Goal: Task Accomplishment & Management: Use online tool/utility

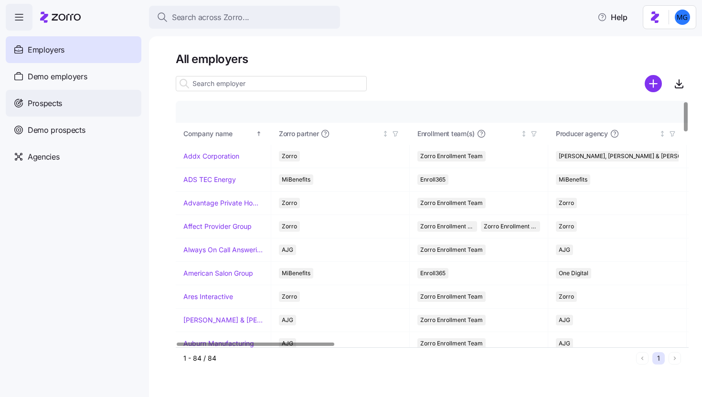
click at [99, 97] on div "Prospects" at bounding box center [74, 103] width 136 height 27
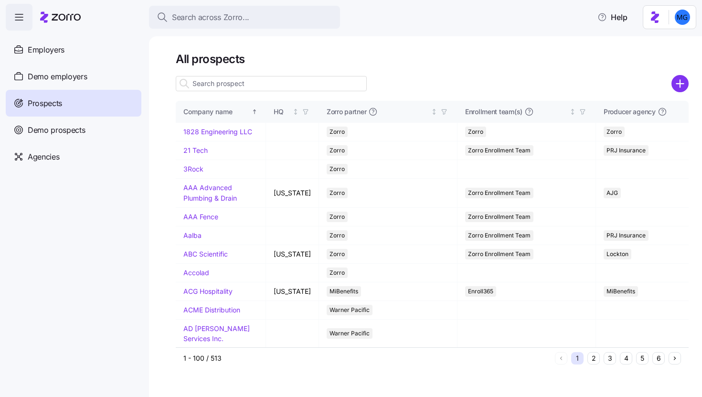
click at [303, 87] on input at bounding box center [271, 83] width 191 height 15
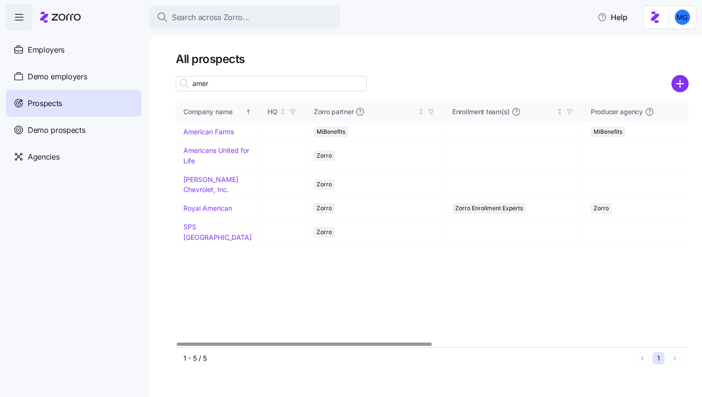
type input "amer"
click at [681, 85] on icon "add icon" at bounding box center [681, 83] width 0 height 7
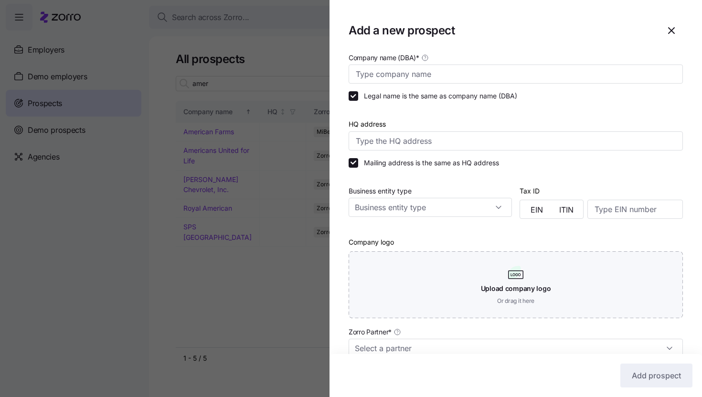
click at [410, 63] on div "Company name (DBA) *" at bounding box center [516, 68] width 335 height 32
click at [411, 70] on input "Company name (DBA) *" at bounding box center [516, 74] width 335 height 19
paste input "American Academy of Dramatic Arts"
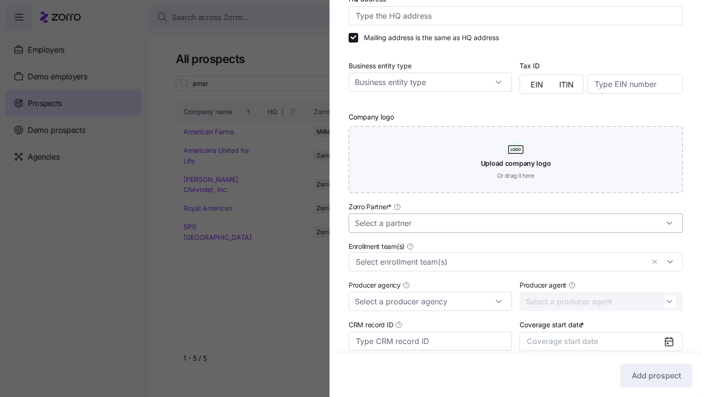
scroll to position [205, 0]
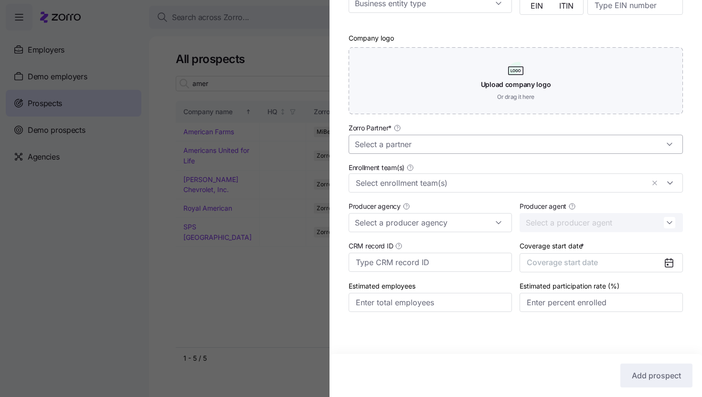
type input "American Academy of Dramatic Arts"
click at [498, 150] on input "Zorro Partner *" at bounding box center [516, 144] width 335 height 19
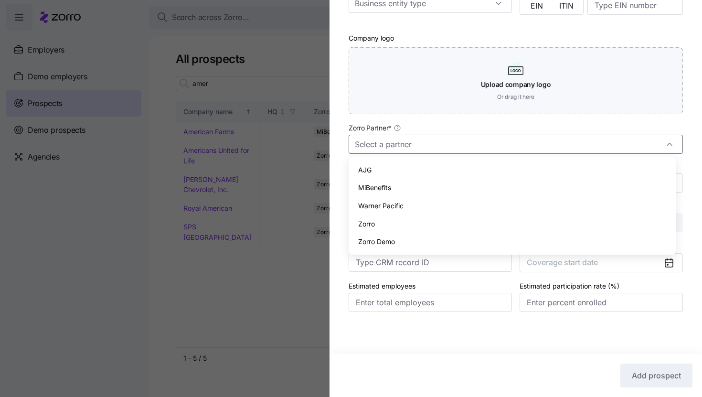
click at [481, 217] on div "Zorro" at bounding box center [513, 224] width 320 height 18
type input "Zorro"
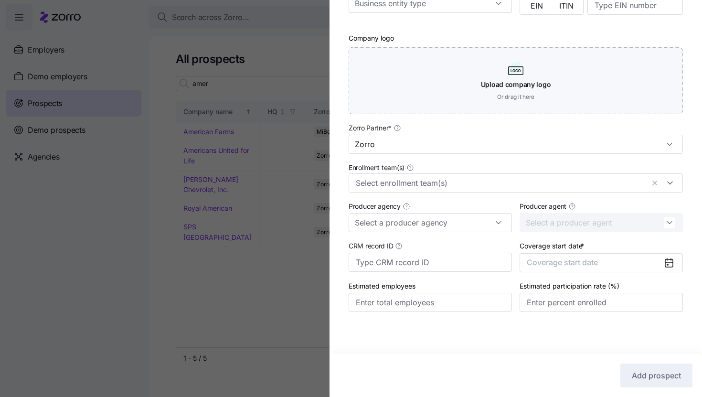
click at [664, 260] on icon at bounding box center [669, 262] width 11 height 11
click at [641, 262] on button "Coverage start date" at bounding box center [601, 262] width 163 height 19
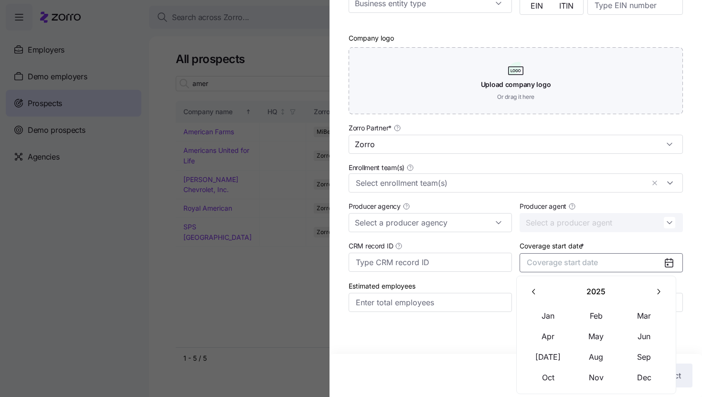
click at [652, 294] on button "button" at bounding box center [658, 292] width 20 height 20
click at [563, 313] on button "Jan" at bounding box center [549, 316] width 48 height 20
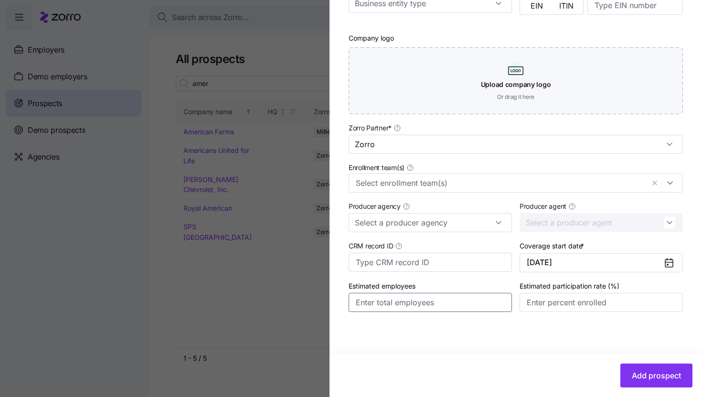
click at [450, 311] on input "Estimated employees" at bounding box center [430, 302] width 163 height 19
type input "40"
click at [570, 296] on input "Estimated participation rate (%)" at bounding box center [601, 302] width 163 height 19
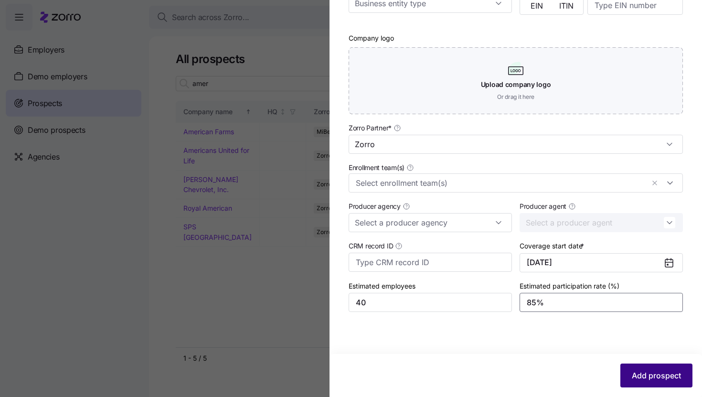
type input "85%"
click at [632, 377] on span "Add prospect" at bounding box center [656, 375] width 49 height 11
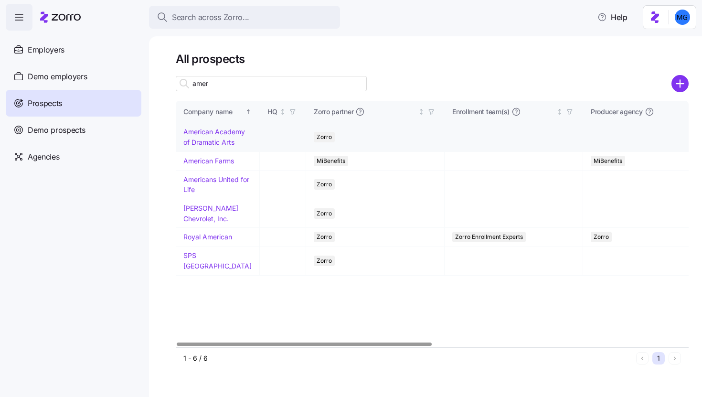
click at [221, 146] on link "American Academy of Dramatic Arts" at bounding box center [215, 137] width 62 height 19
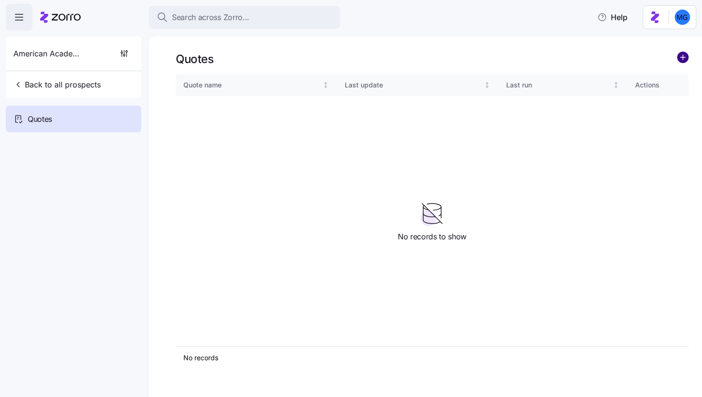
click at [683, 54] on circle "add icon" at bounding box center [683, 57] width 11 height 11
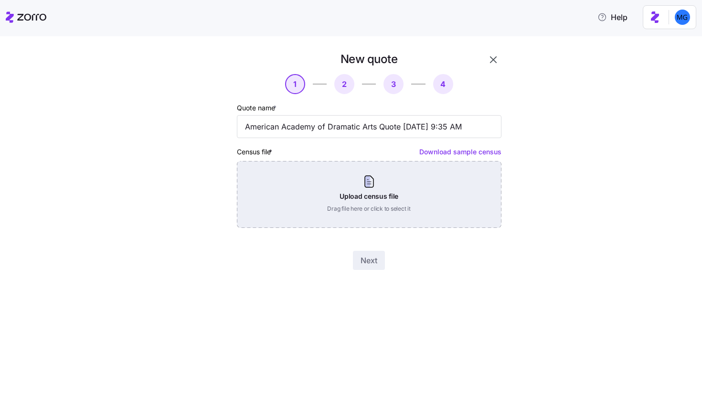
click at [424, 191] on div "Upload census file Drag file here or click to select it" at bounding box center [369, 194] width 265 height 67
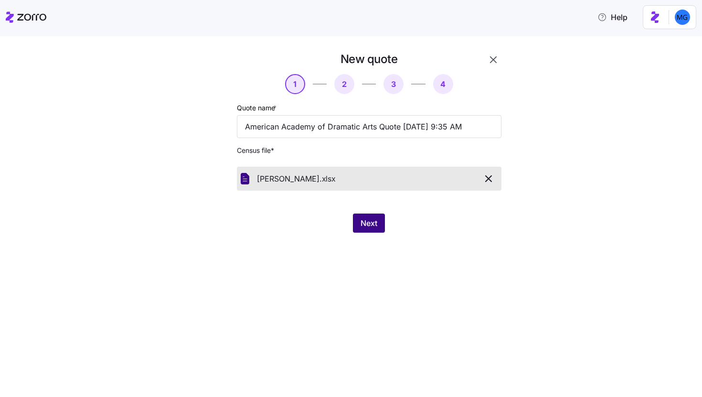
click at [378, 218] on button "Next" at bounding box center [369, 223] width 32 height 19
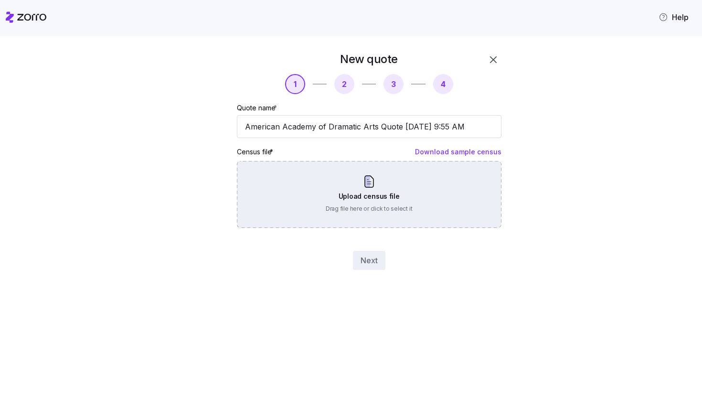
click at [407, 187] on div "Upload census file Drag file here or click to select it" at bounding box center [369, 194] width 265 height 67
click at [377, 191] on div "Upload census file Drag file here or click to select it" at bounding box center [369, 194] width 265 height 67
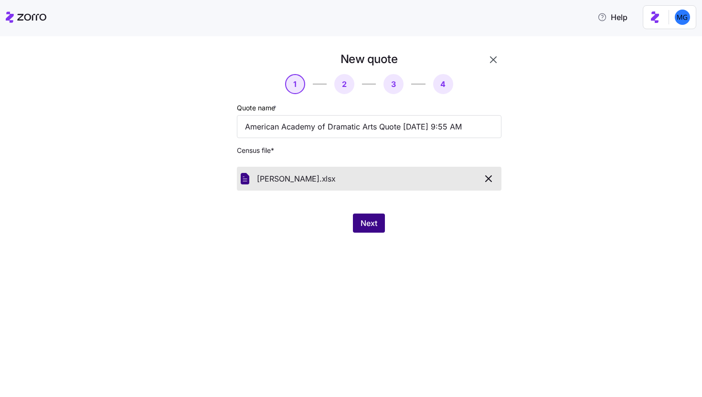
click at [371, 221] on span "Next" at bounding box center [369, 222] width 17 height 11
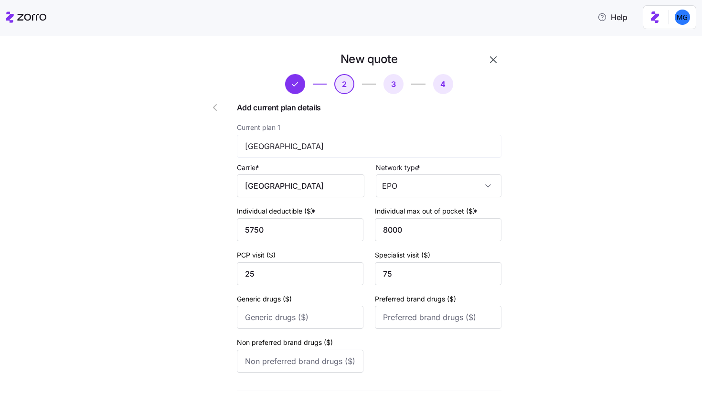
scroll to position [71, 0]
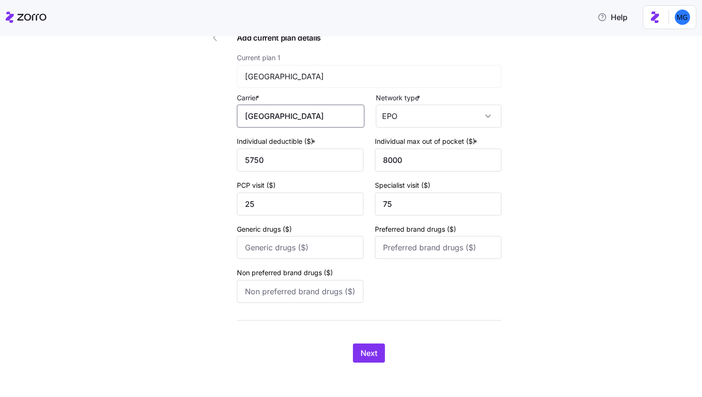
click at [333, 125] on input "[GEOGRAPHIC_DATA]" at bounding box center [301, 116] width 128 height 23
click at [298, 140] on div "[GEOGRAPHIC_DATA]" at bounding box center [300, 144] width 119 height 22
click at [375, 357] on button "Next" at bounding box center [369, 353] width 32 height 19
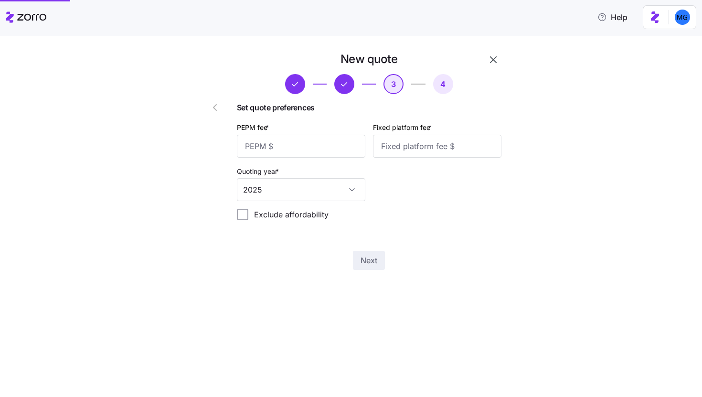
scroll to position [0, 0]
click at [329, 140] on input "PEPM fee *" at bounding box center [301, 146] width 129 height 23
type input "60"
click at [401, 150] on input "Fixed platform fee *" at bounding box center [437, 146] width 129 height 23
type input "100"
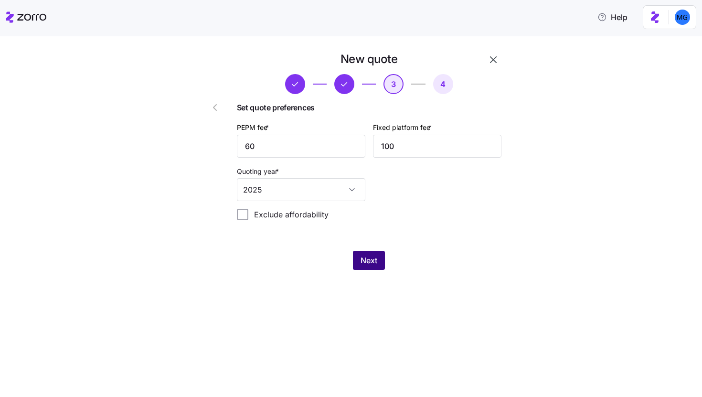
click at [378, 261] on button "Next" at bounding box center [369, 260] width 32 height 19
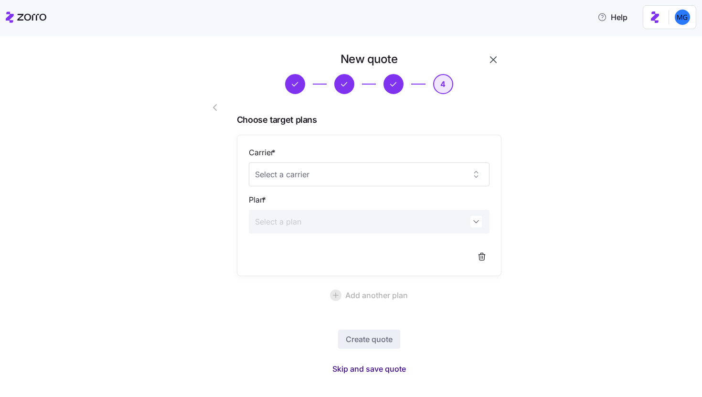
click at [373, 373] on span "Skip and save quote" at bounding box center [370, 368] width 74 height 11
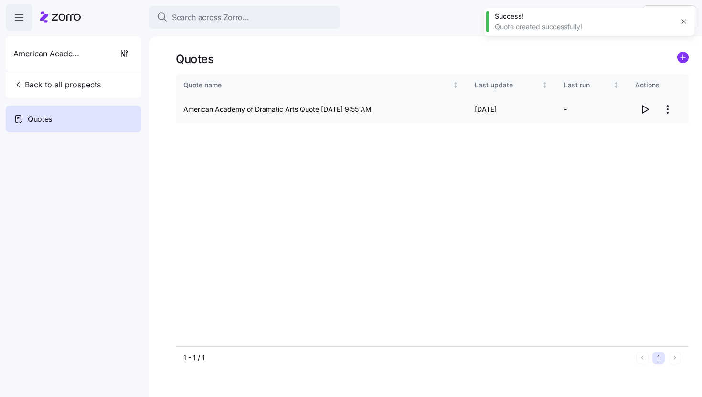
click at [643, 107] on icon "button" at bounding box center [646, 110] width 6 height 8
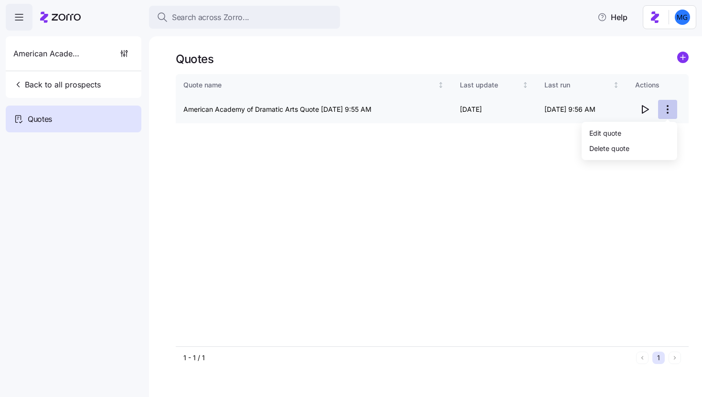
click at [670, 110] on html "Search across Zorro... Help American Academy of Dramatic Arts Back to all prosp…" at bounding box center [351, 195] width 702 height 391
click at [589, 133] on div "Edit quote" at bounding box center [630, 132] width 88 height 15
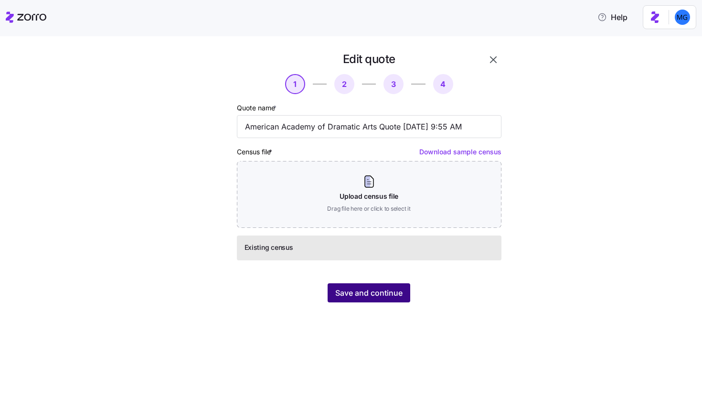
click at [378, 300] on button "Save and continue" at bounding box center [369, 292] width 83 height 19
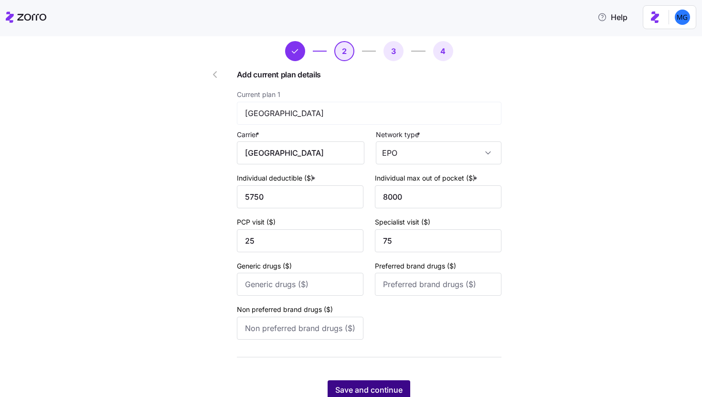
scroll to position [71, 0]
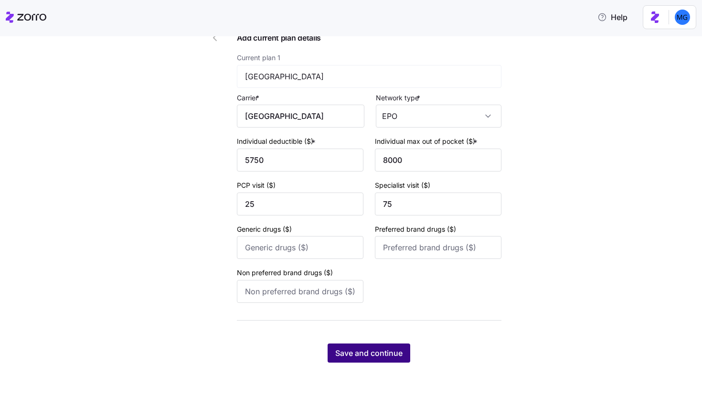
click at [392, 353] on span "Save and continue" at bounding box center [368, 352] width 67 height 11
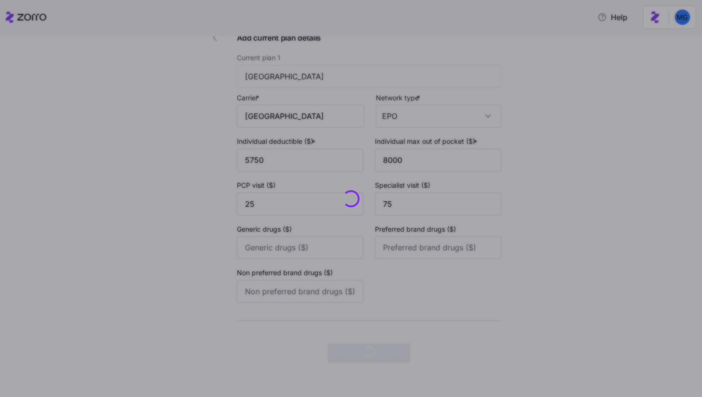
scroll to position [0, 0]
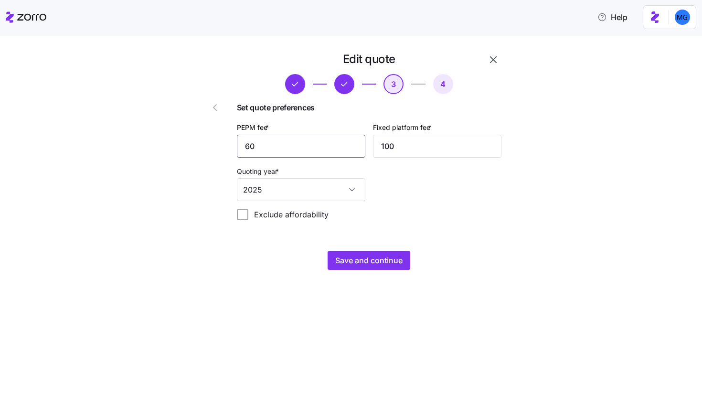
click at [295, 152] on input "60" at bounding box center [301, 146] width 129 height 23
type input "80"
click at [383, 266] on span "Save and continue" at bounding box center [368, 260] width 67 height 11
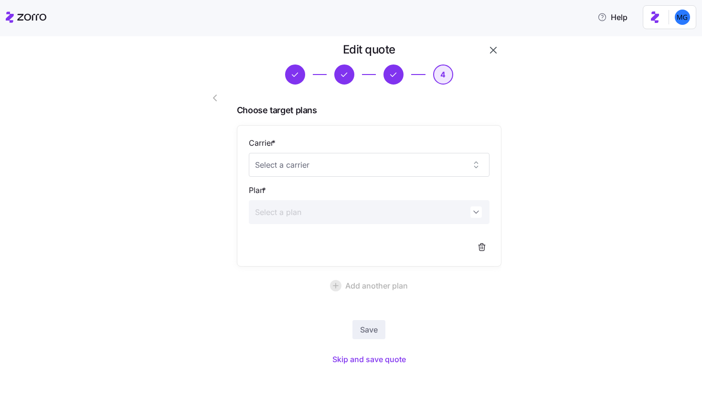
scroll to position [14, 0]
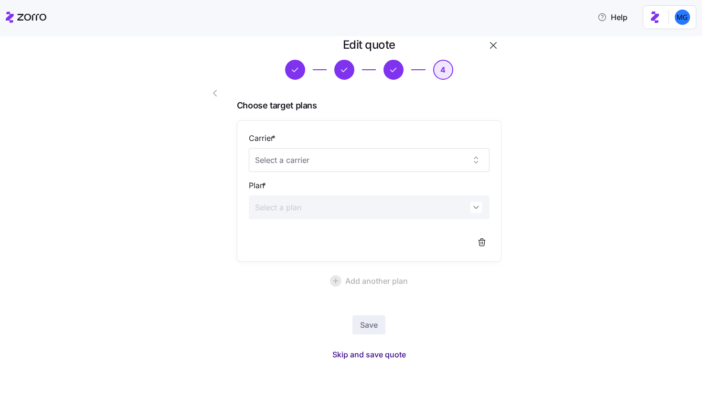
click at [391, 359] on span "Skip and save quote" at bounding box center [370, 354] width 74 height 11
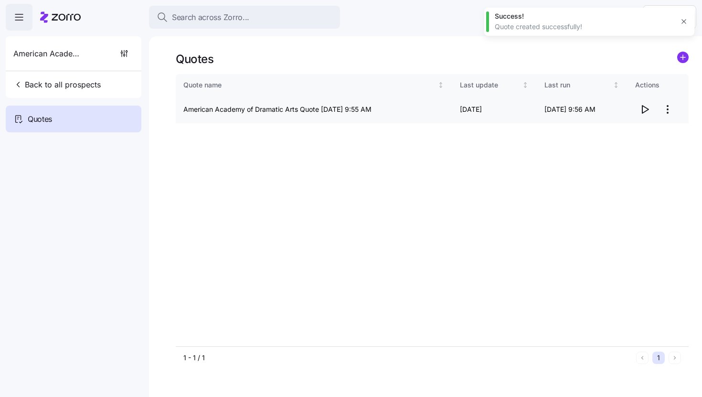
click at [645, 109] on icon "button" at bounding box center [644, 109] width 11 height 11
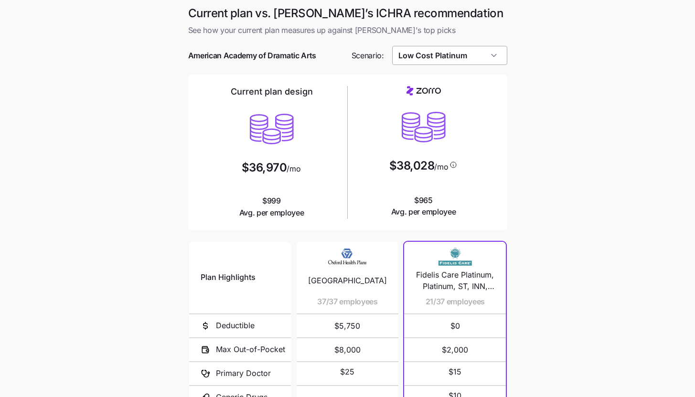
click at [473, 50] on input "Low Cost Platinum" at bounding box center [449, 55] width 115 height 19
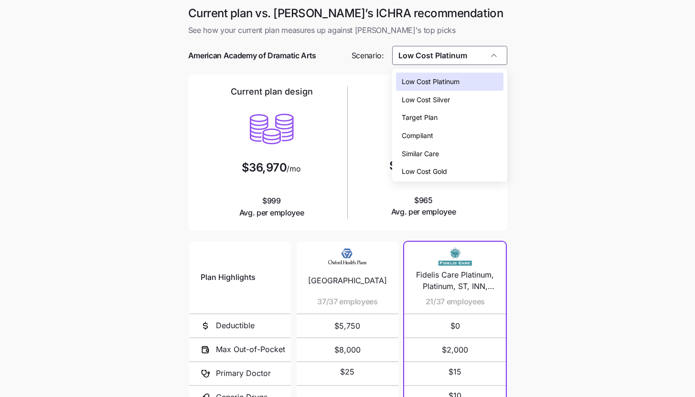
click at [475, 98] on div "Low Cost Silver" at bounding box center [450, 100] width 108 height 18
type input "Low Cost Silver"
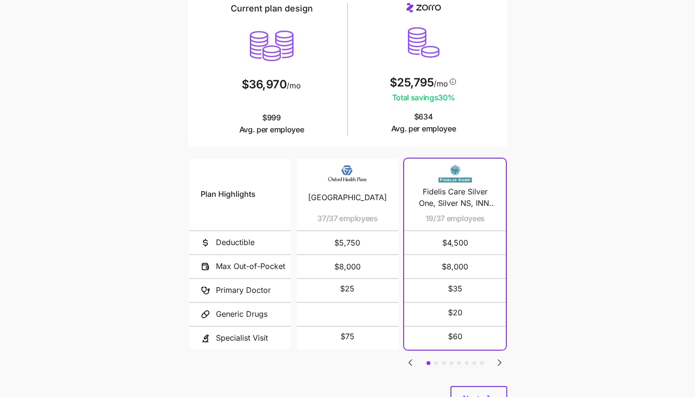
scroll to position [124, 0]
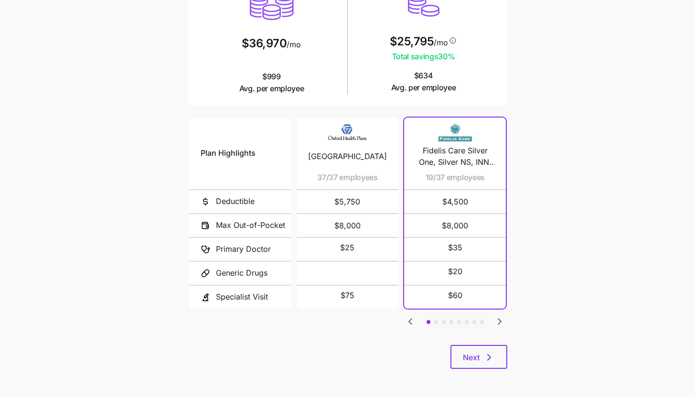
click at [487, 339] on div "Plan Highlights Deductible Max Out-of-Pocket Primary Doctor Generic Drugs Speci…" at bounding box center [347, 230] width 319 height 229
click at [486, 362] on icon "button" at bounding box center [489, 357] width 11 height 11
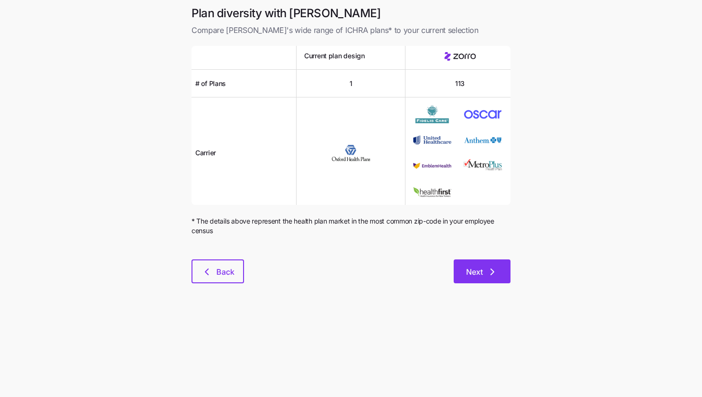
click at [500, 279] on button "Next" at bounding box center [482, 271] width 57 height 24
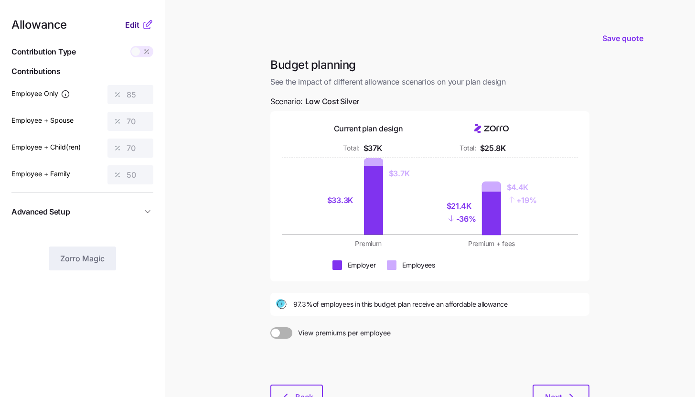
click at [139, 22] on span "Edit" at bounding box center [132, 24] width 14 height 11
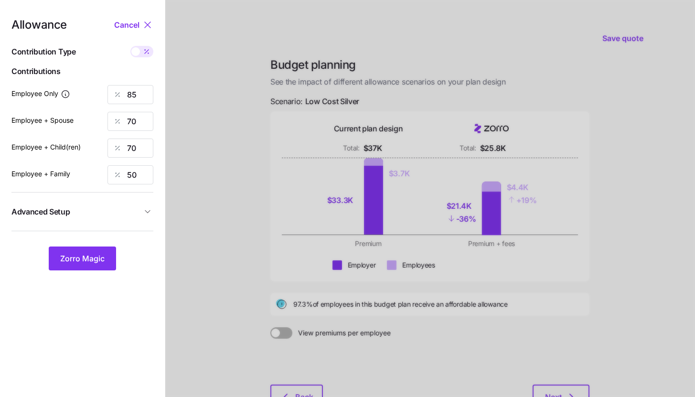
click at [119, 214] on span "Advanced Setup" at bounding box center [76, 212] width 130 height 12
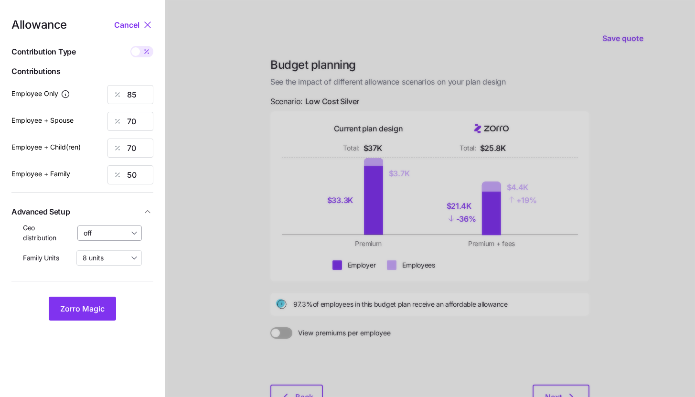
click at [118, 232] on input "off" at bounding box center [109, 233] width 65 height 15
click at [119, 284] on span "By state (6)" at bounding box center [104, 288] width 37 height 11
type input "By state (6)"
click at [94, 306] on span "Zorro Magic" at bounding box center [82, 308] width 44 height 11
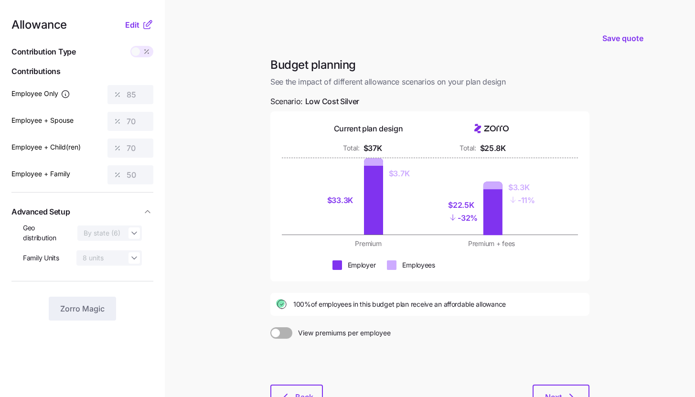
click at [149, 29] on icon at bounding box center [147, 24] width 11 height 11
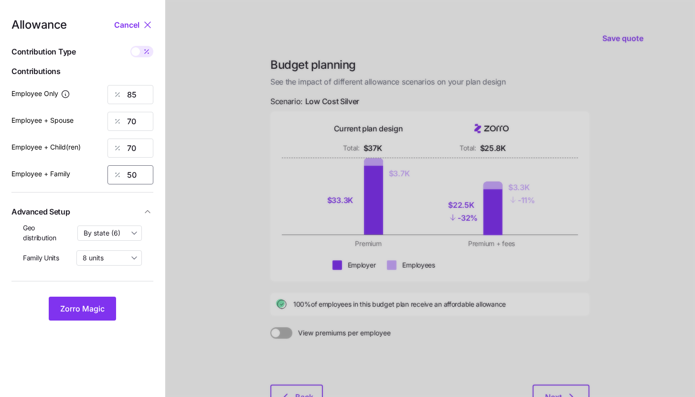
click at [140, 184] on input "50" at bounding box center [131, 174] width 46 height 19
click at [138, 121] on input "70" at bounding box center [131, 121] width 46 height 19
type input "85"
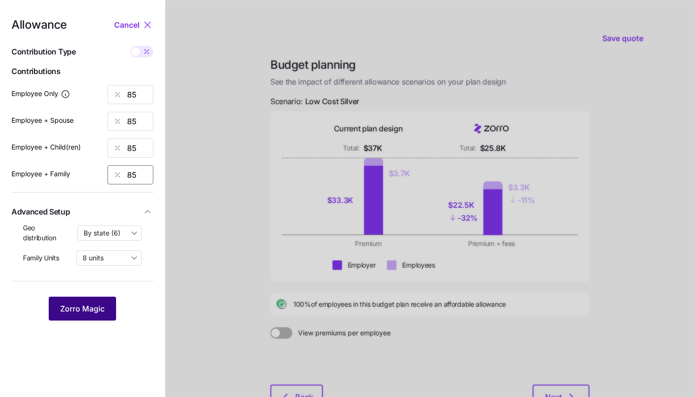
type input "85"
click at [95, 316] on button "Zorro Magic" at bounding box center [82, 309] width 67 height 24
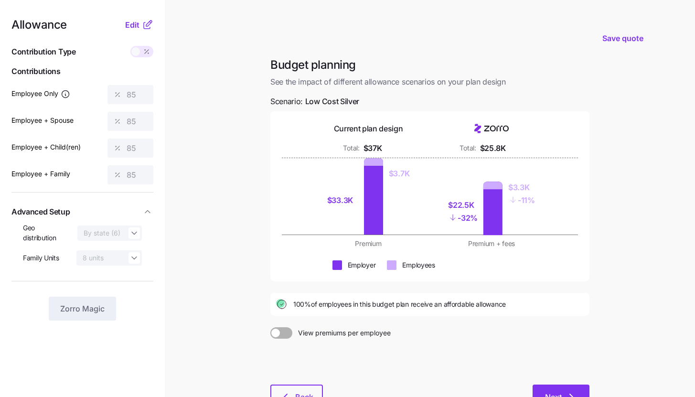
click at [559, 393] on span "Next" at bounding box center [553, 396] width 17 height 11
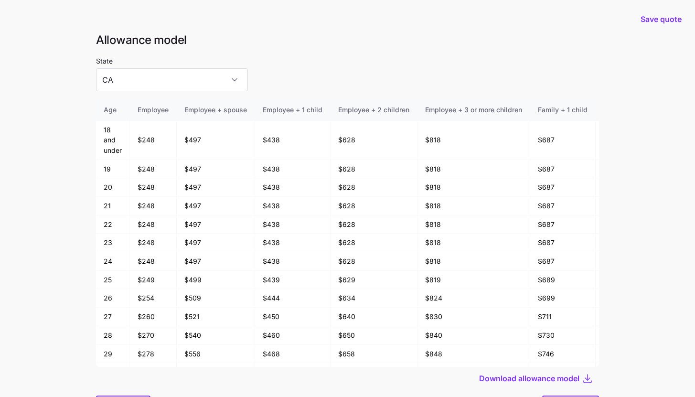
scroll to position [51, 0]
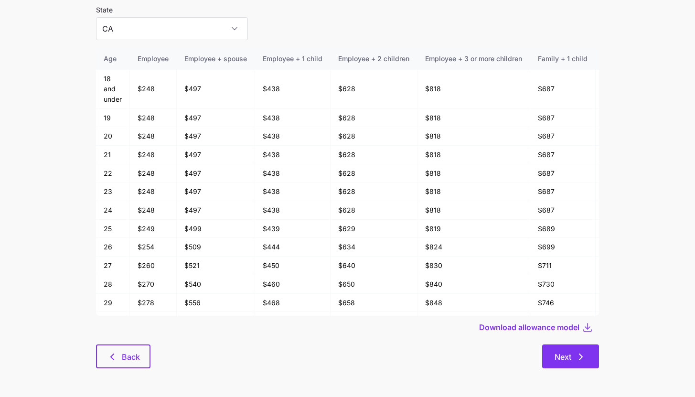
click at [583, 345] on button "Next" at bounding box center [570, 357] width 57 height 24
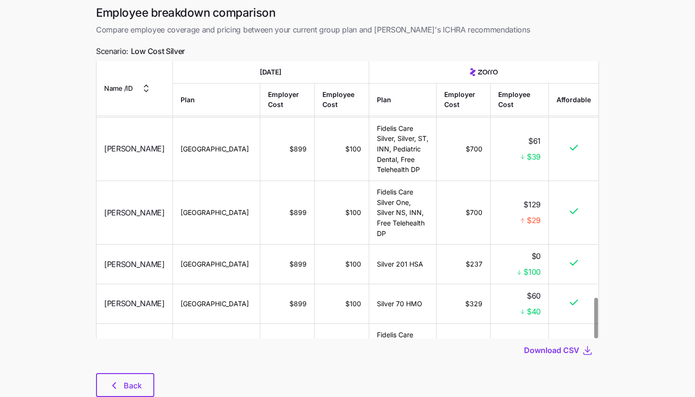
scroll to position [67, 0]
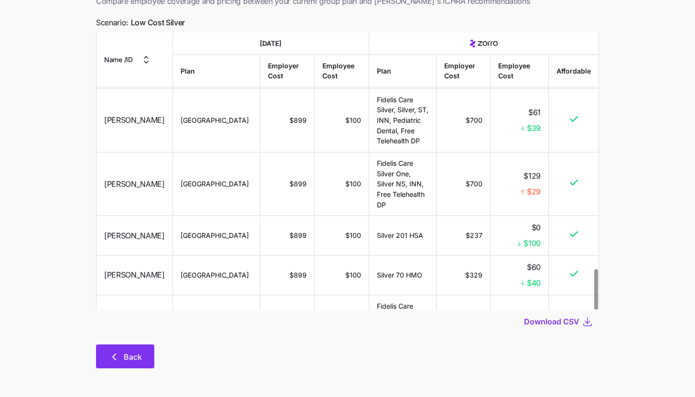
click at [128, 352] on span "Back" at bounding box center [133, 356] width 18 height 11
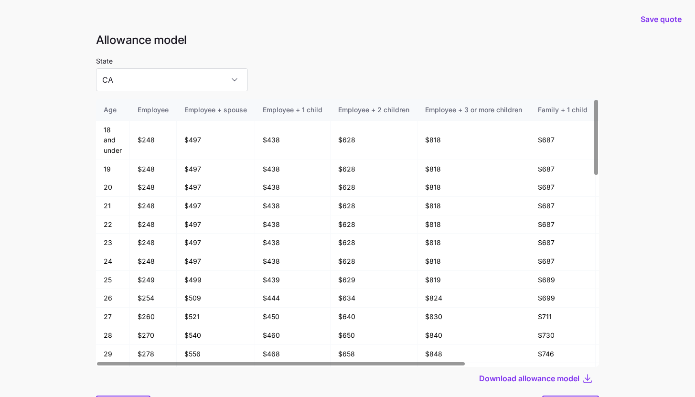
scroll to position [51, 0]
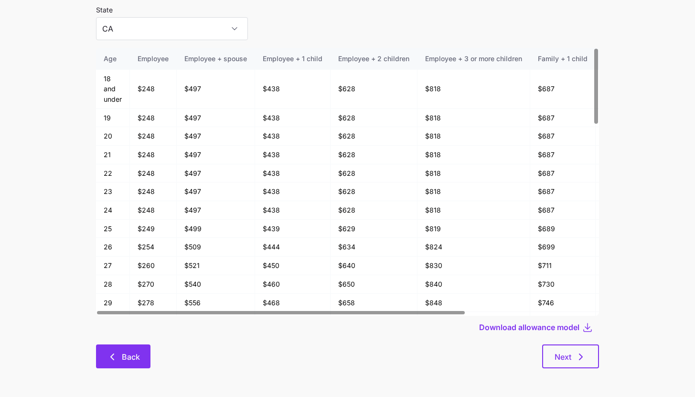
click at [136, 358] on span "Back" at bounding box center [131, 356] width 18 height 11
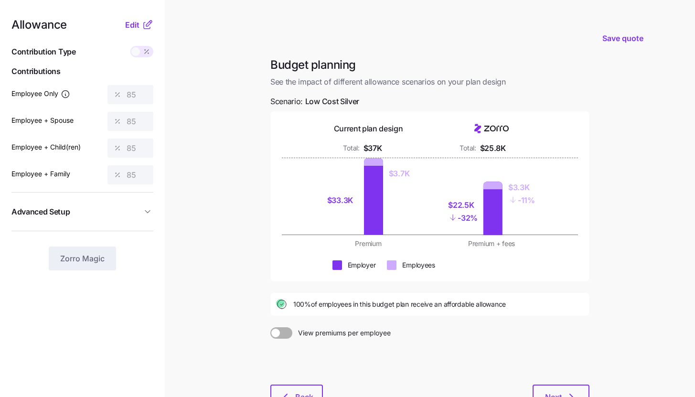
click at [145, 27] on icon at bounding box center [147, 24] width 11 height 11
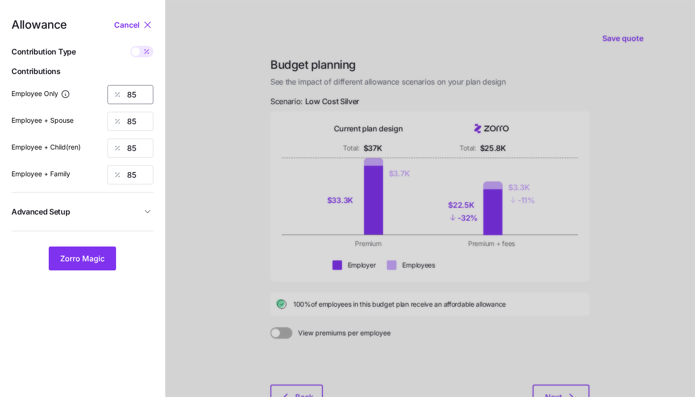
click at [139, 91] on input "85" at bounding box center [131, 94] width 46 height 19
type input "90"
click at [106, 261] on button "Zorro Magic" at bounding box center [82, 259] width 67 height 24
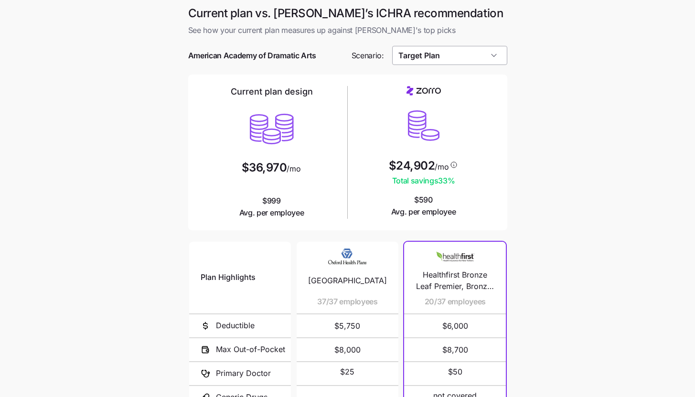
click at [488, 56] on input "Target Plan" at bounding box center [449, 55] width 115 height 19
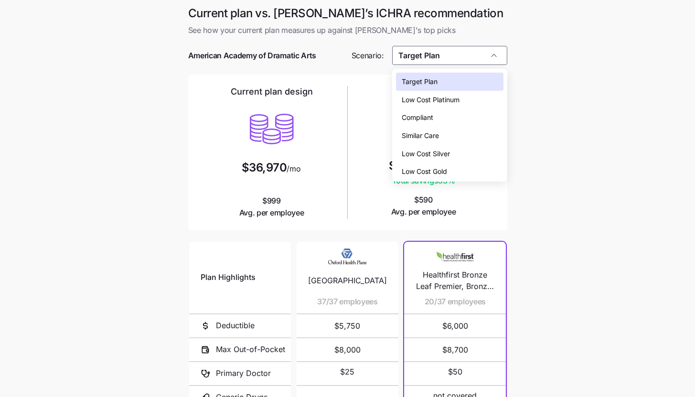
click at [461, 156] on div "Low Cost Silver" at bounding box center [450, 154] width 108 height 18
type input "Low Cost Silver"
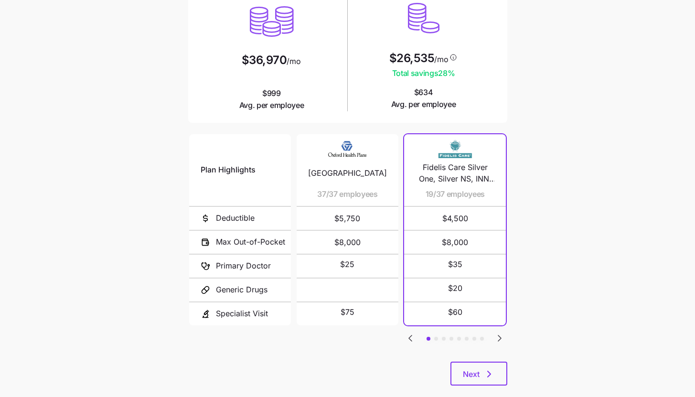
scroll to position [124, 0]
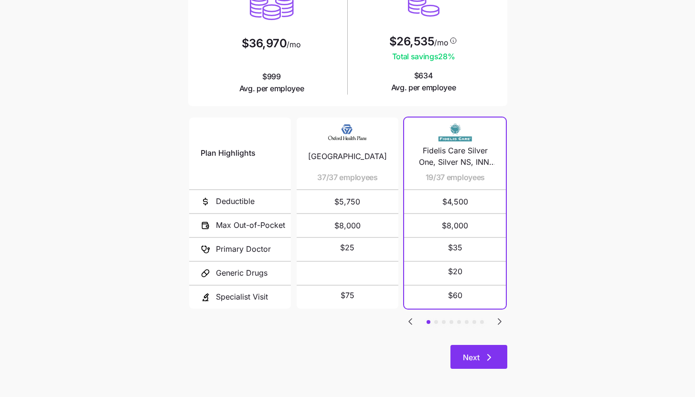
click at [475, 351] on button "Next" at bounding box center [479, 357] width 57 height 24
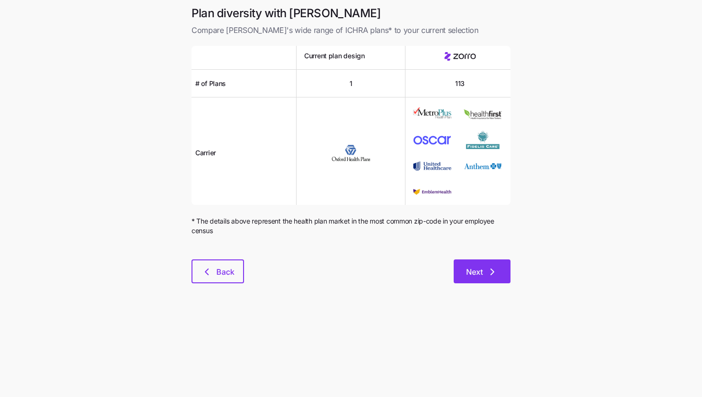
click at [484, 259] on div "Next" at bounding box center [377, 271] width 267 height 24
click at [476, 278] on button "Next" at bounding box center [482, 271] width 57 height 24
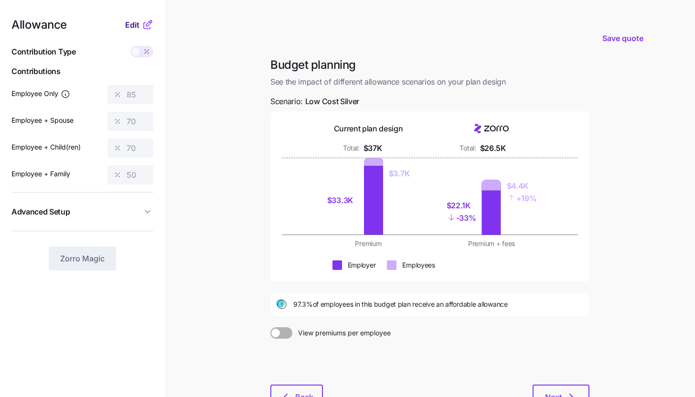
click at [139, 24] on span "Edit" at bounding box center [132, 24] width 14 height 11
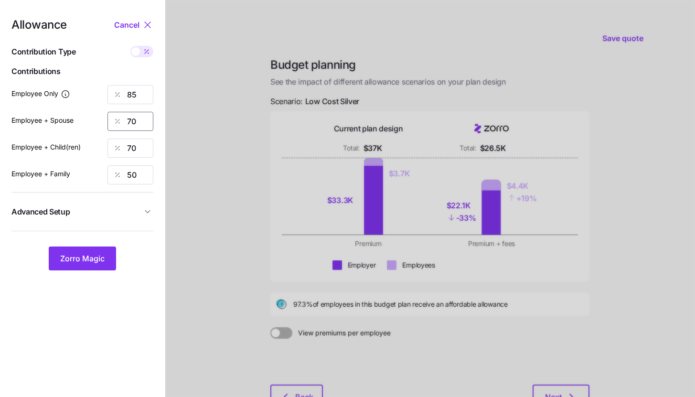
click at [140, 122] on input "70" at bounding box center [131, 121] width 46 height 19
click at [131, 93] on input "85" at bounding box center [131, 94] width 46 height 19
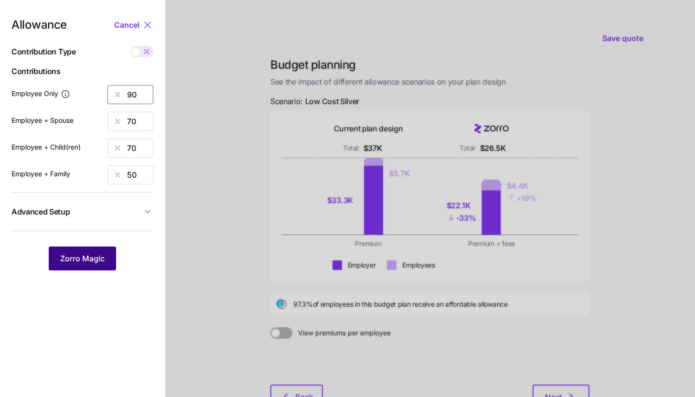
type input "90"
click at [97, 258] on span "Zorro Magic" at bounding box center [82, 258] width 44 height 11
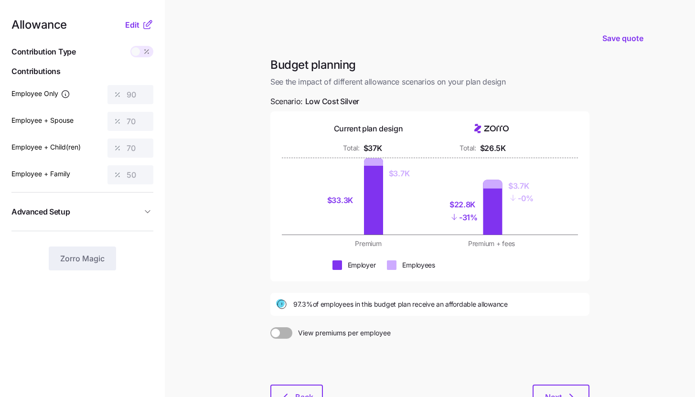
click at [132, 34] on div "Allowance Edit Contribution Type Use classes Contributions Employee Only 90 Emp…" at bounding box center [82, 144] width 142 height 251
click at [141, 26] on button "Edit" at bounding box center [133, 24] width 17 height 11
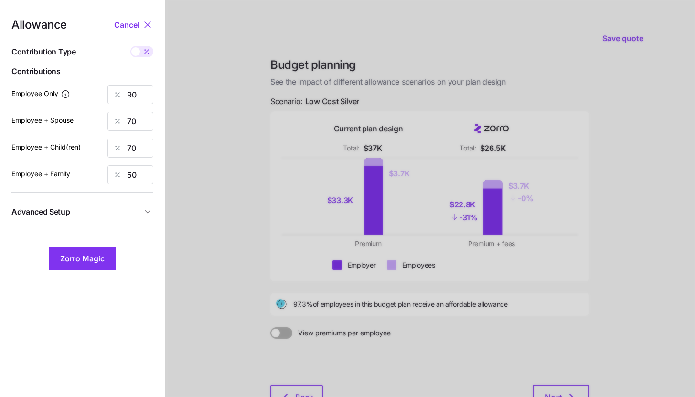
click at [141, 224] on div "Allowance Cancel Contribution Type Use classes Contributions Employee Only 90 E…" at bounding box center [82, 144] width 142 height 251
click at [140, 214] on span "Advanced Setup" at bounding box center [76, 212] width 130 height 12
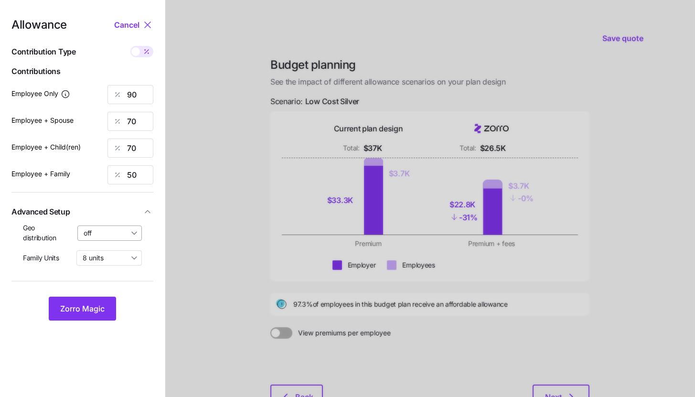
click at [131, 237] on input "off" at bounding box center [109, 233] width 65 height 15
click at [121, 284] on span "By state (6)" at bounding box center [104, 288] width 37 height 11
type input "By state (6)"
click at [107, 301] on button "Zorro Magic" at bounding box center [82, 309] width 67 height 24
